Goal: Find specific page/section: Find specific page/section

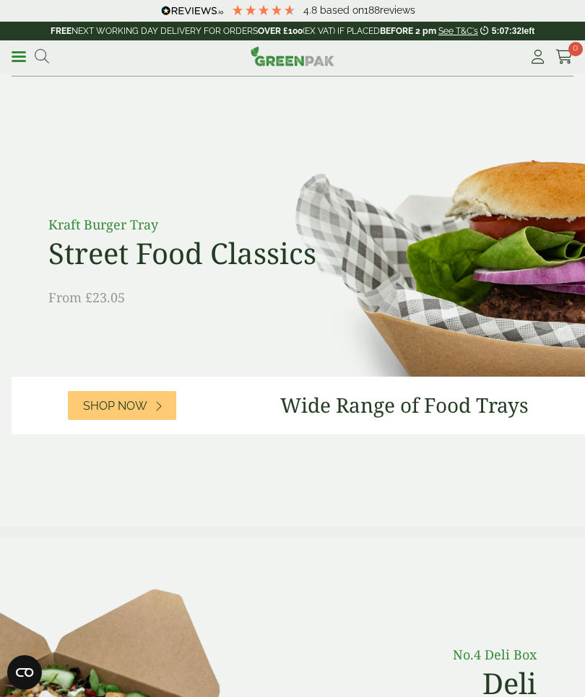
click at [25, 54] on link "Menu" at bounding box center [19, 55] width 14 height 14
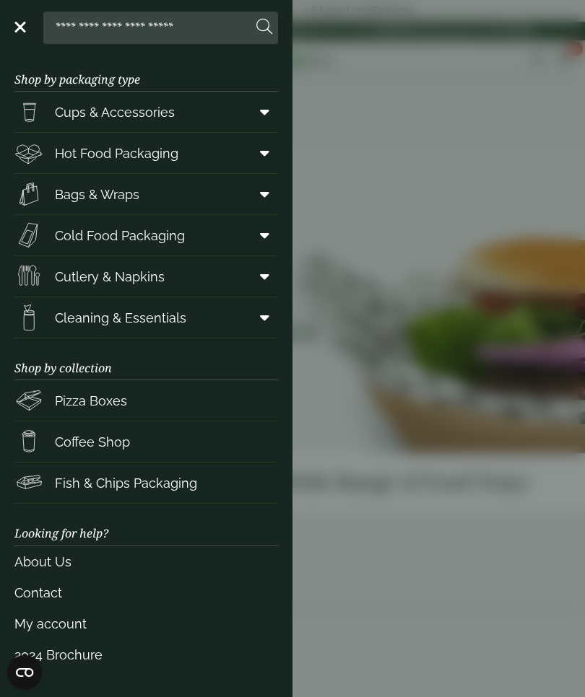
click at [380, 106] on aside "Close Shop by packaging type Cups & Accessories Hot Drink Paper Cups Smoothie C…" at bounding box center [292, 348] width 585 height 697
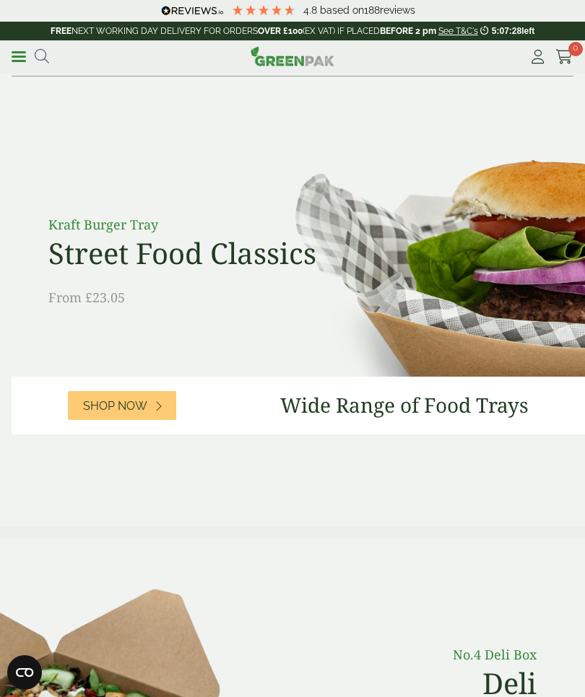
click at [38, 60] on icon at bounding box center [42, 56] width 14 height 14
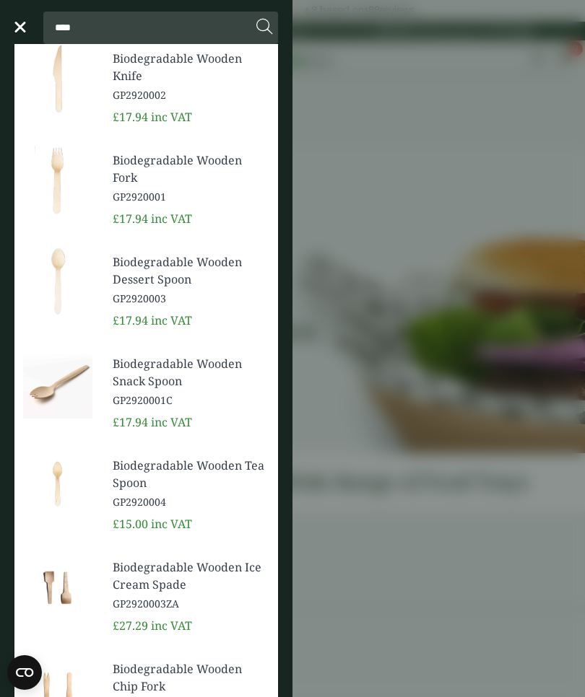
type input "****"
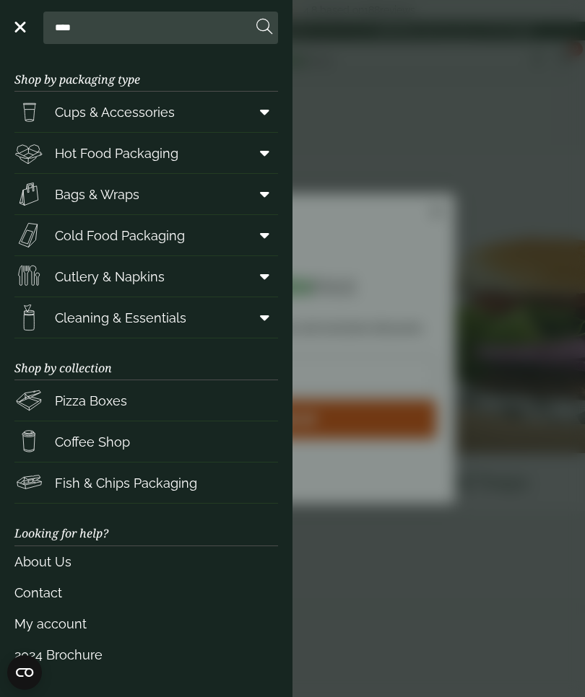
type input "***"
click at [113, 23] on input "****" at bounding box center [150, 27] width 203 height 30
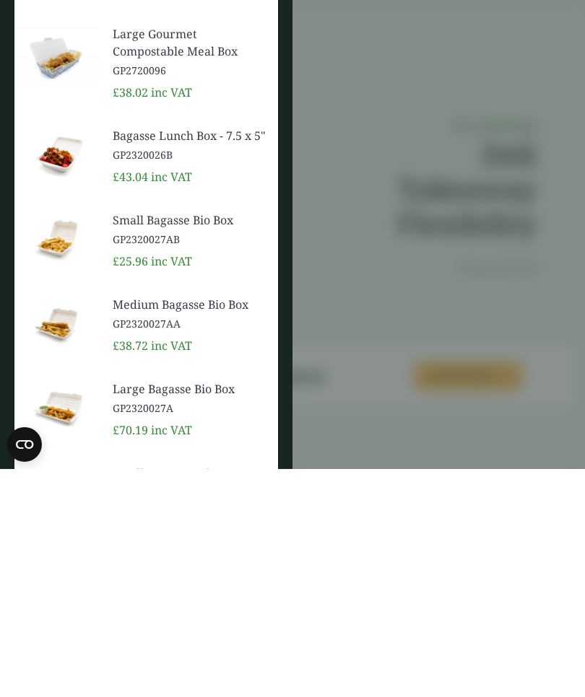
scroll to position [606, 0]
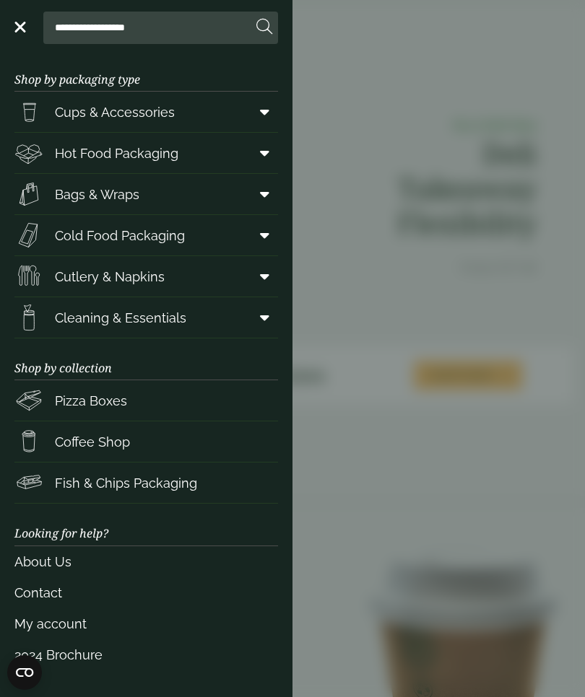
type input "**********"
click at [265, 27] on icon at bounding box center [264, 27] width 16 height 16
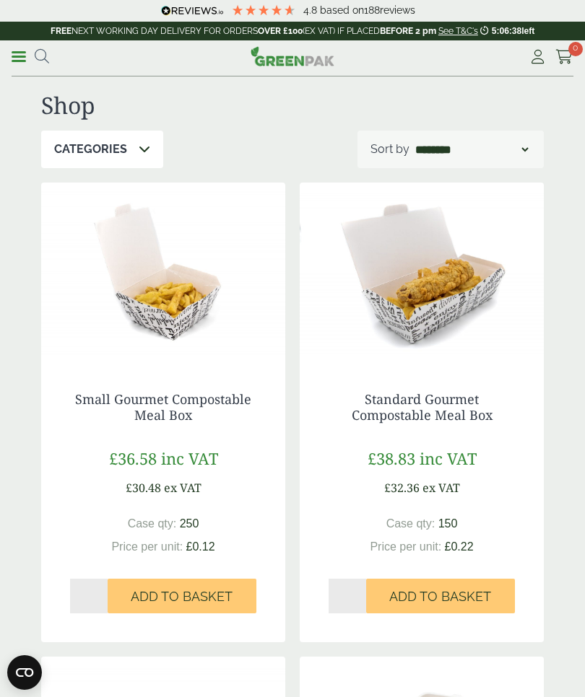
click at [12, 60] on link "Menu" at bounding box center [19, 55] width 14 height 14
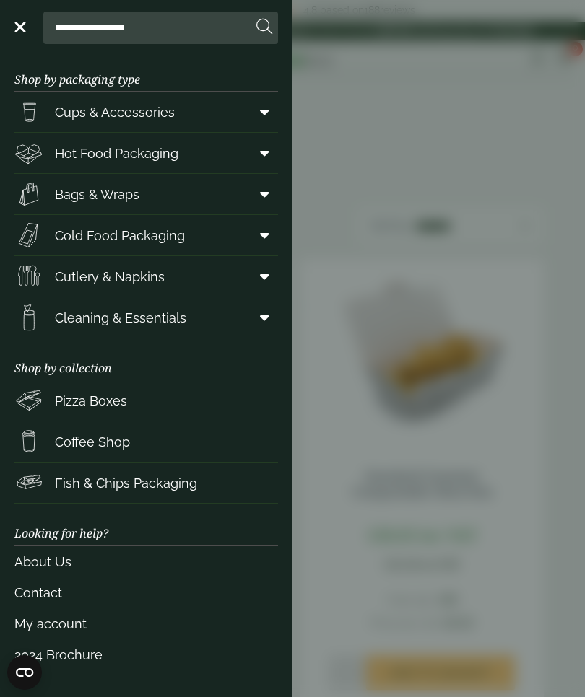
click at [135, 145] on span "Hot Food Packaging" at bounding box center [116, 153] width 123 height 19
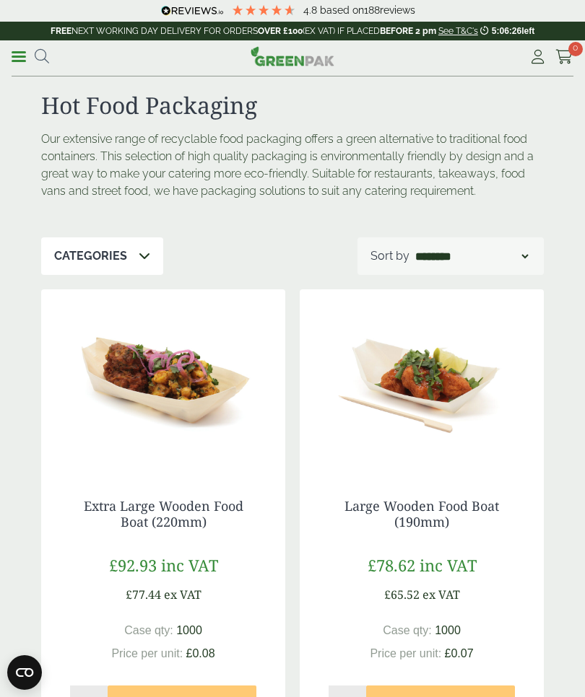
click at [513, 249] on select "**********" at bounding box center [471, 256] width 118 height 17
click at [139, 255] on icon at bounding box center [145, 256] width 12 height 12
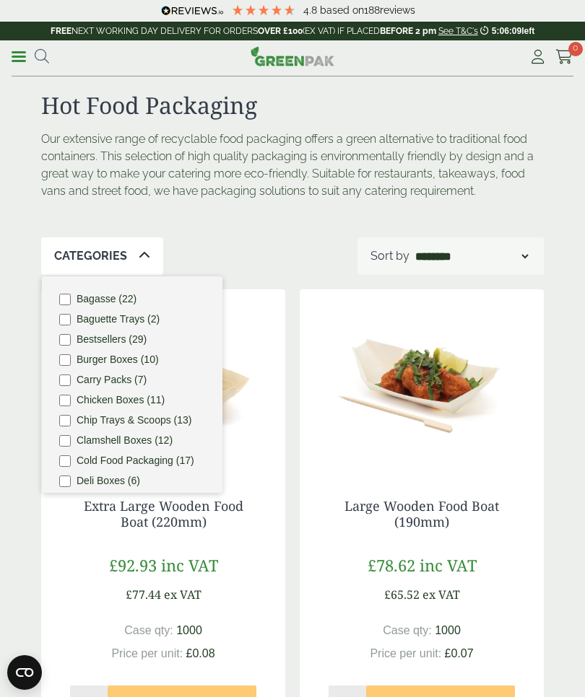
click at [278, 239] on div "Categories Bagasse (22) Baguette Trays (2) Bestsellers (29) Burger Boxes (10) C…" at bounding box center [292, 256] width 502 height 38
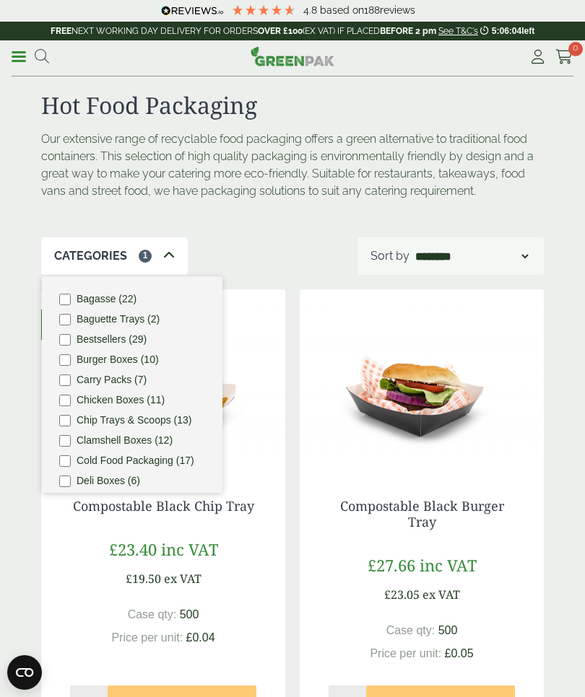
click at [321, 218] on div "Our extensive range of recyclable food packaging offers a green alternative to …" at bounding box center [292, 184] width 520 height 107
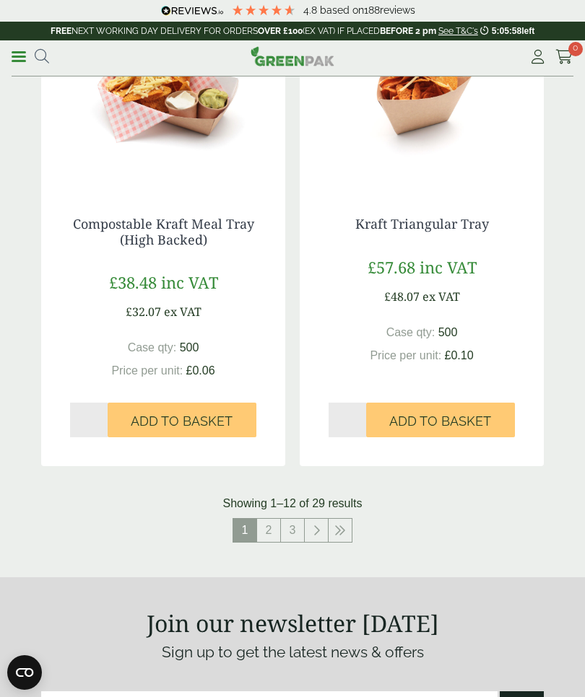
scroll to position [2638, 0]
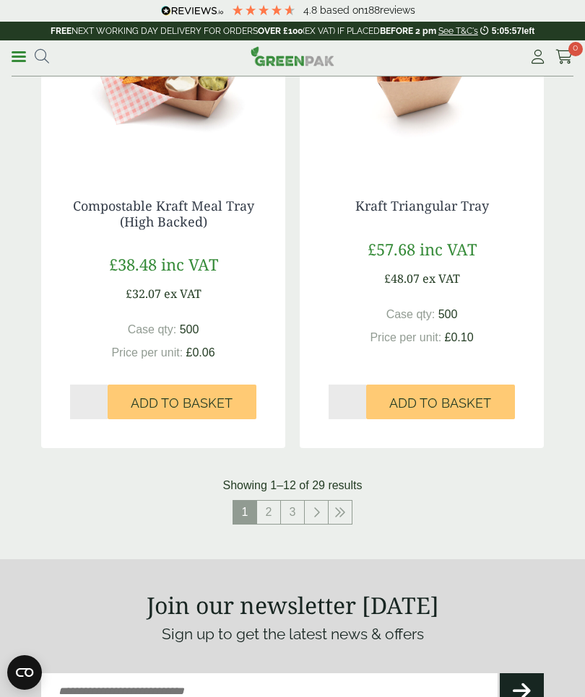
click at [269, 508] on link "2" at bounding box center [268, 512] width 23 height 23
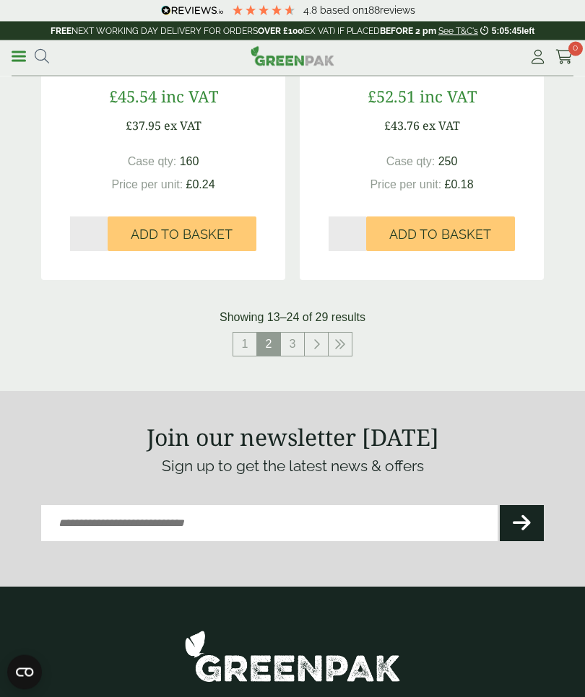
scroll to position [2853, 0]
click at [292, 333] on link "3" at bounding box center [292, 344] width 23 height 23
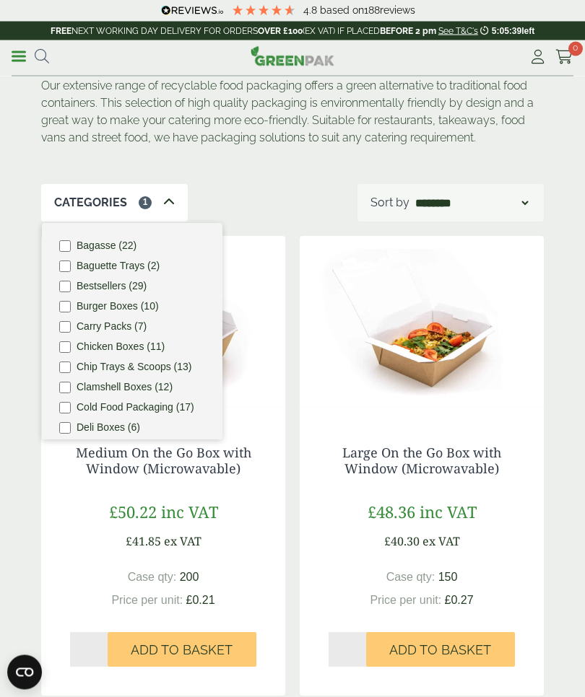
scroll to position [53, 0]
click at [263, 197] on div "Categories 1 Bagasse (22) Baguette Trays (2) Bestsellers (29) Burger Boxes (10)…" at bounding box center [292, 203] width 502 height 38
click at [155, 205] on div "Categories 1" at bounding box center [114, 203] width 147 height 38
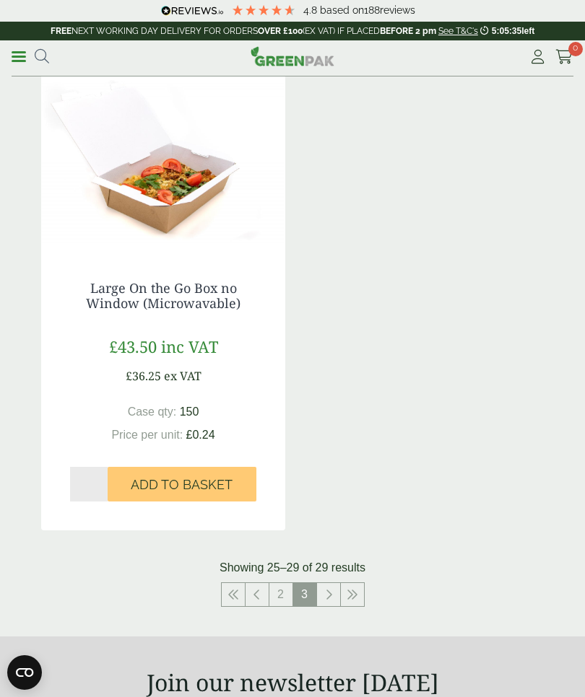
scroll to position [1170, 0]
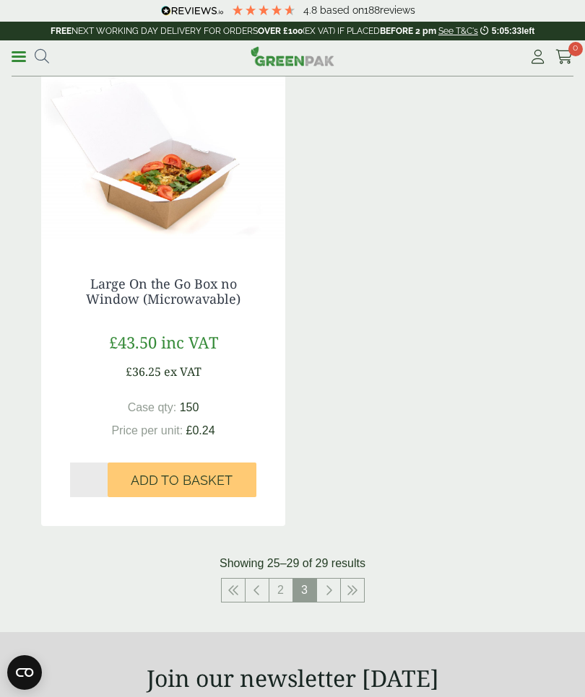
click at [322, 585] on link at bounding box center [328, 590] width 23 height 23
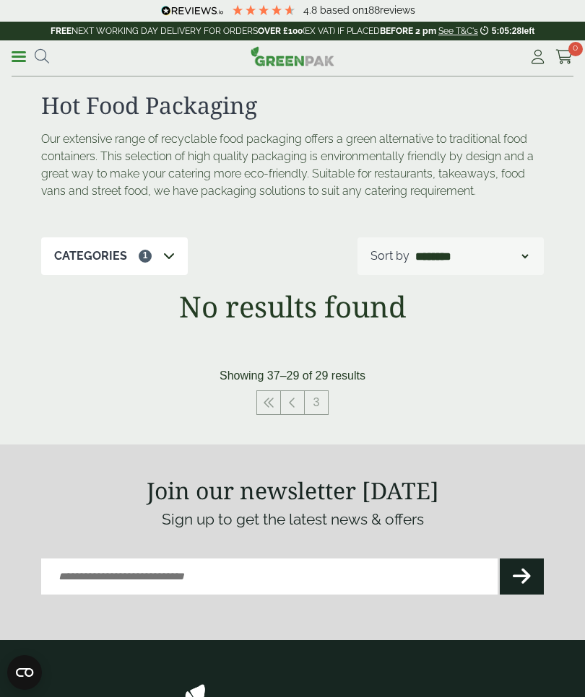
click at [20, 58] on link "Menu" at bounding box center [19, 55] width 14 height 14
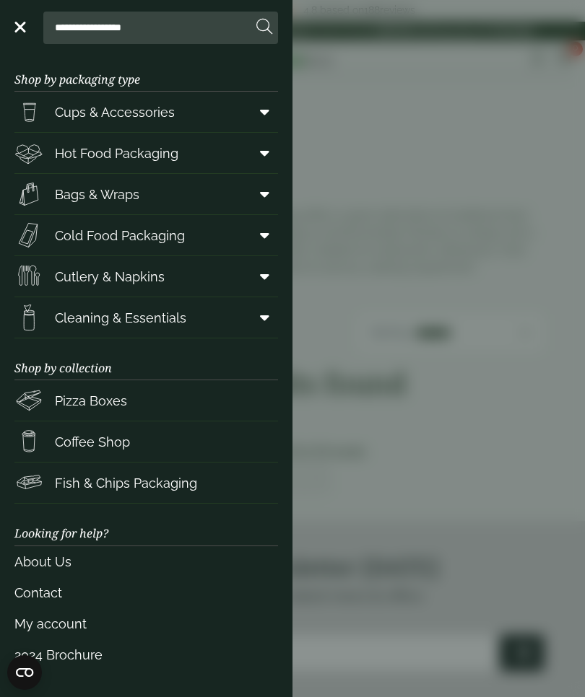
click at [96, 474] on span "Fish & Chips Packaging" at bounding box center [126, 483] width 142 height 19
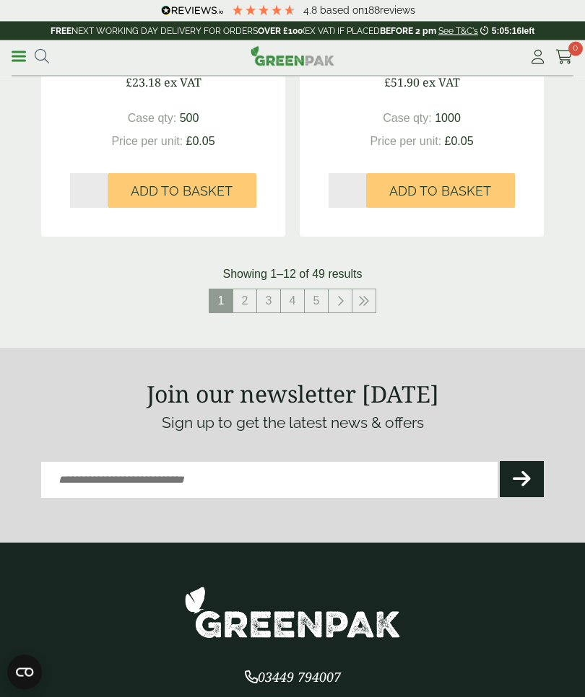
scroll to position [2773, 0]
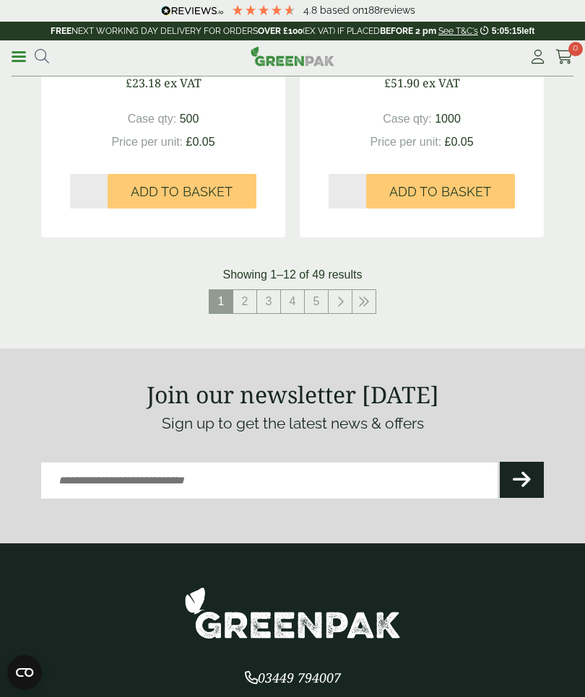
click at [242, 292] on link "2" at bounding box center [244, 301] width 23 height 23
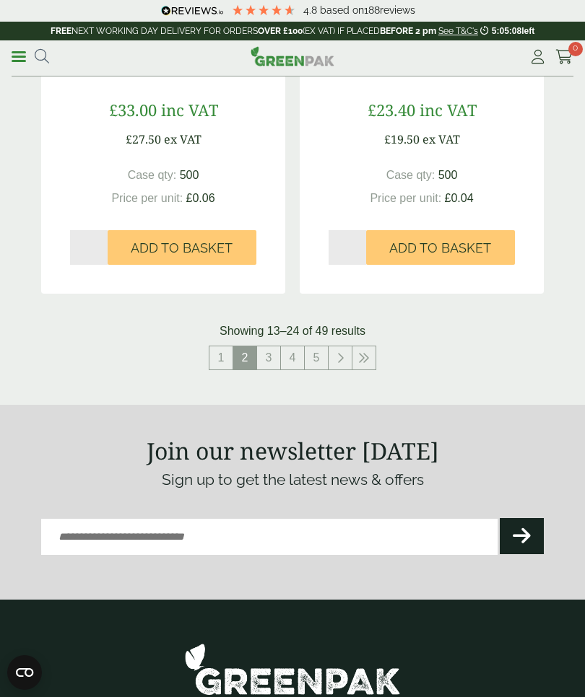
scroll to position [2736, 0]
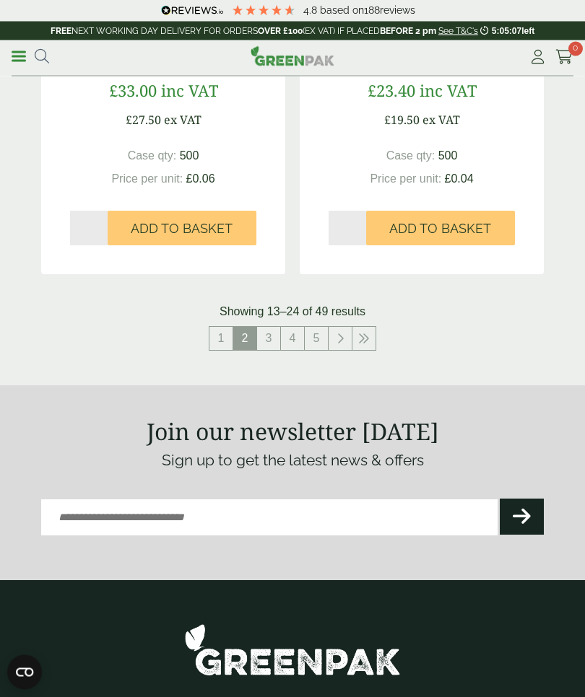
click at [266, 331] on link "3" at bounding box center [268, 339] width 23 height 23
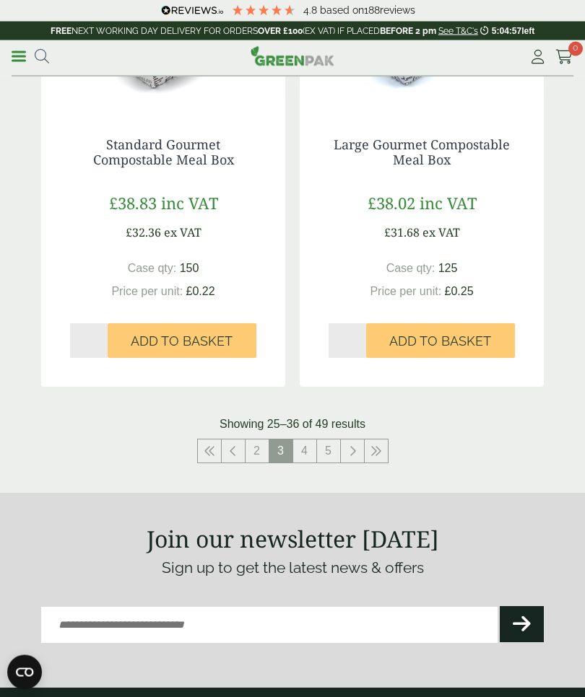
scroll to position [2608, 0]
click at [301, 450] on link "4" at bounding box center [304, 451] width 23 height 23
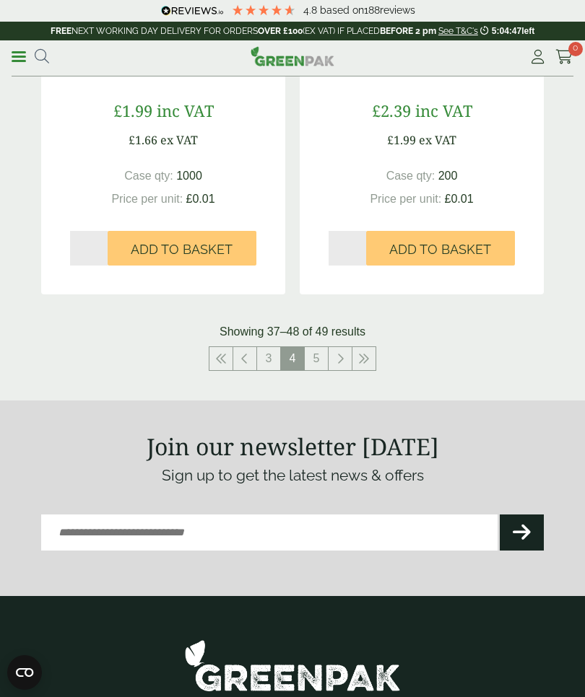
scroll to position [2776, 0]
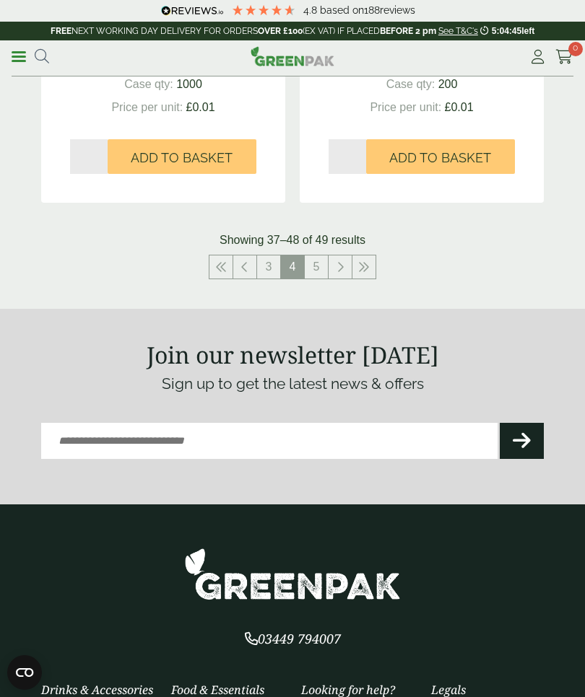
click at [319, 261] on link "5" at bounding box center [316, 267] width 23 height 23
